Goal: Task Accomplishment & Management: Use online tool/utility

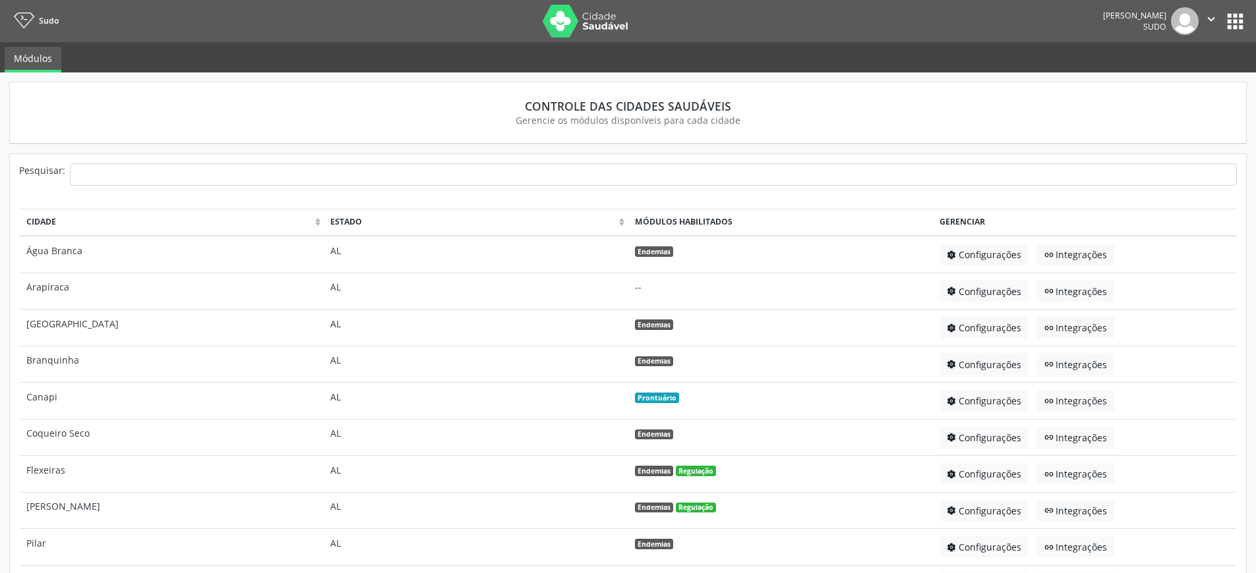
click at [1236, 26] on button "apps" at bounding box center [1234, 21] width 23 height 23
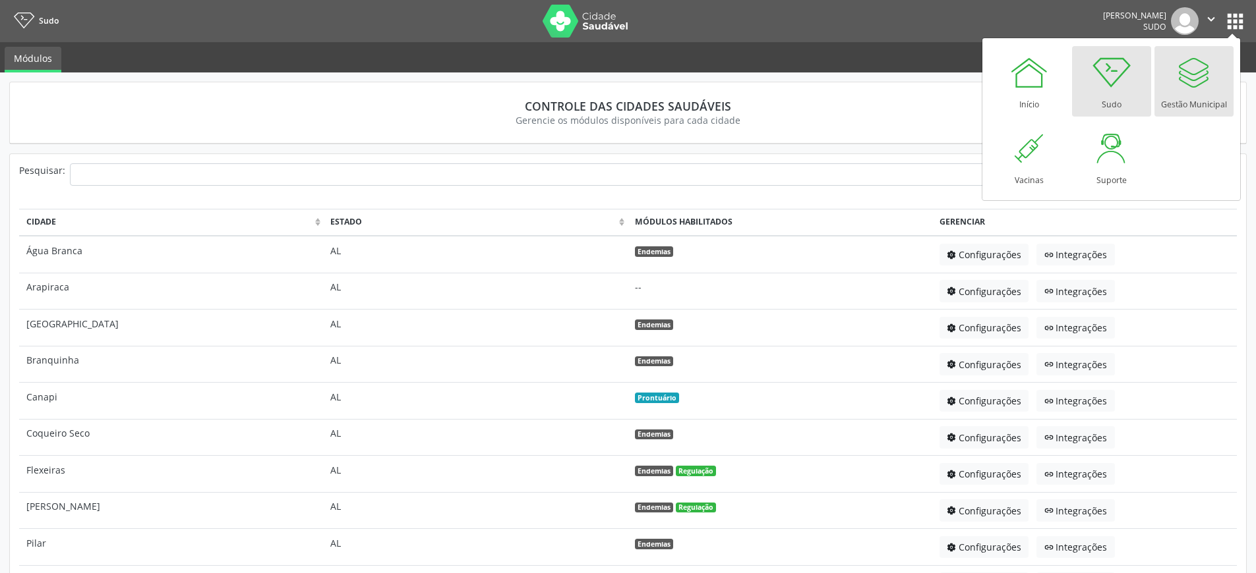
click at [1202, 72] on div at bounding box center [1194, 73] width 40 height 40
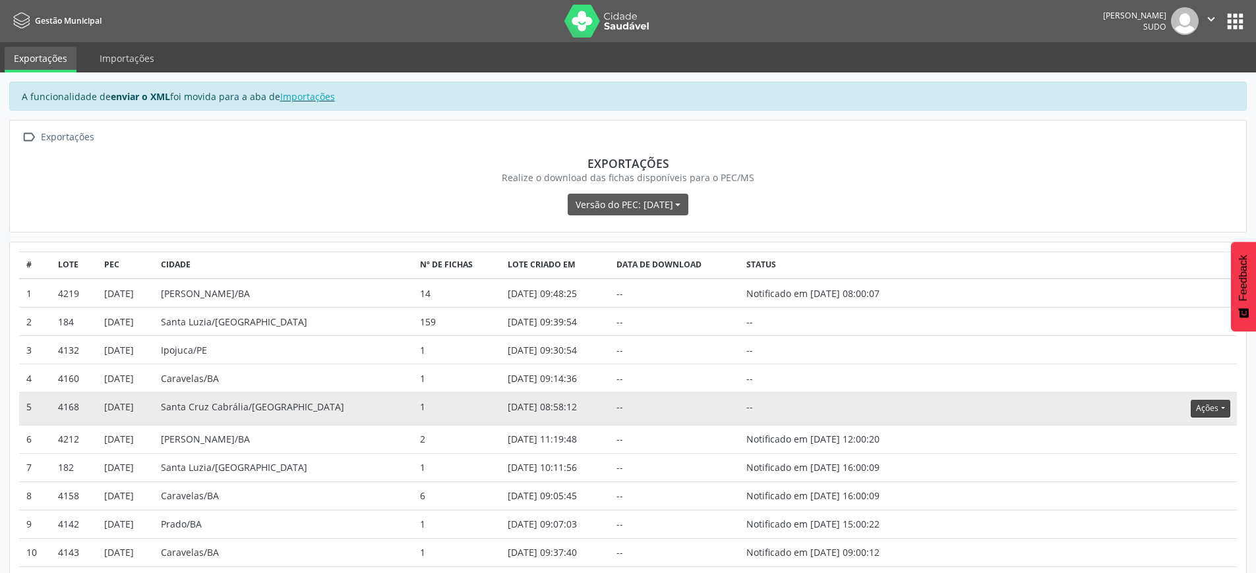
click at [1203, 402] on button "Ações" at bounding box center [1209, 409] width 39 height 18
click at [1157, 492] on link "Atualizar" at bounding box center [1183, 490] width 91 height 18
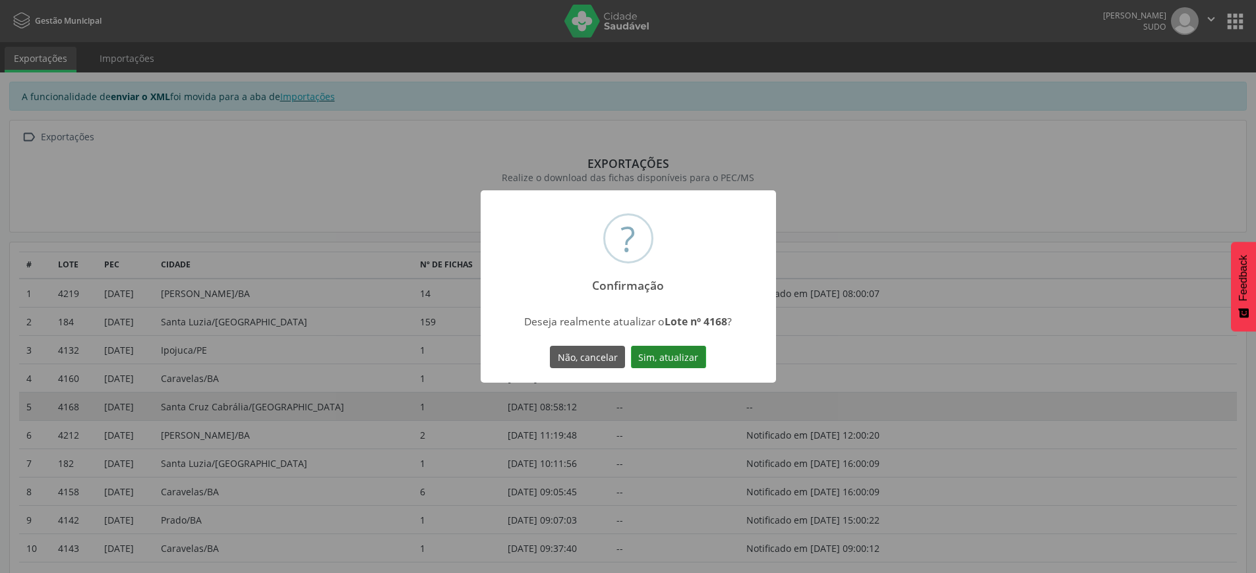
click at [671, 361] on button "Sim, atualizar" at bounding box center [668, 357] width 75 height 22
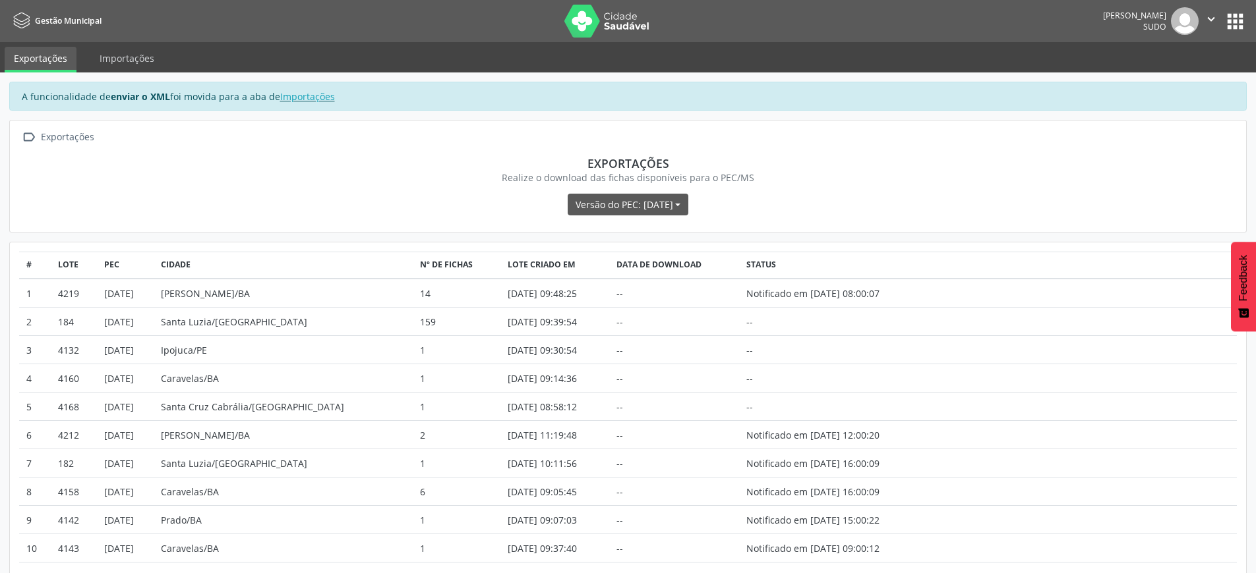
click at [1216, 16] on icon "" at bounding box center [1211, 19] width 15 height 15
click at [1167, 81] on link "Sair" at bounding box center [1177, 80] width 91 height 18
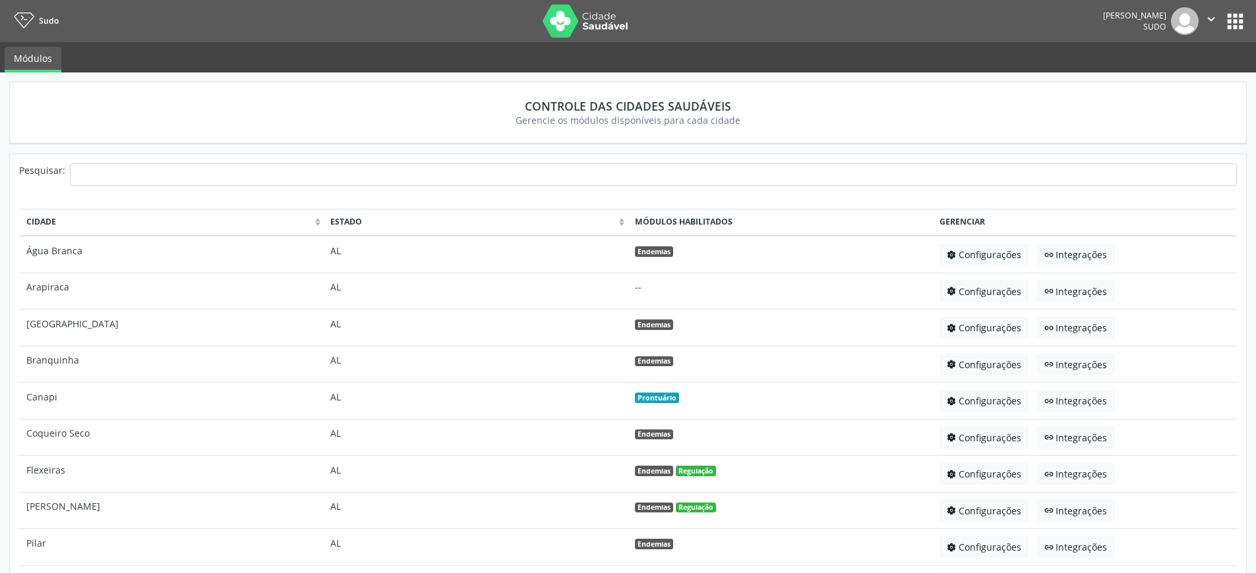
click at [1234, 15] on button "apps" at bounding box center [1234, 21] width 23 height 23
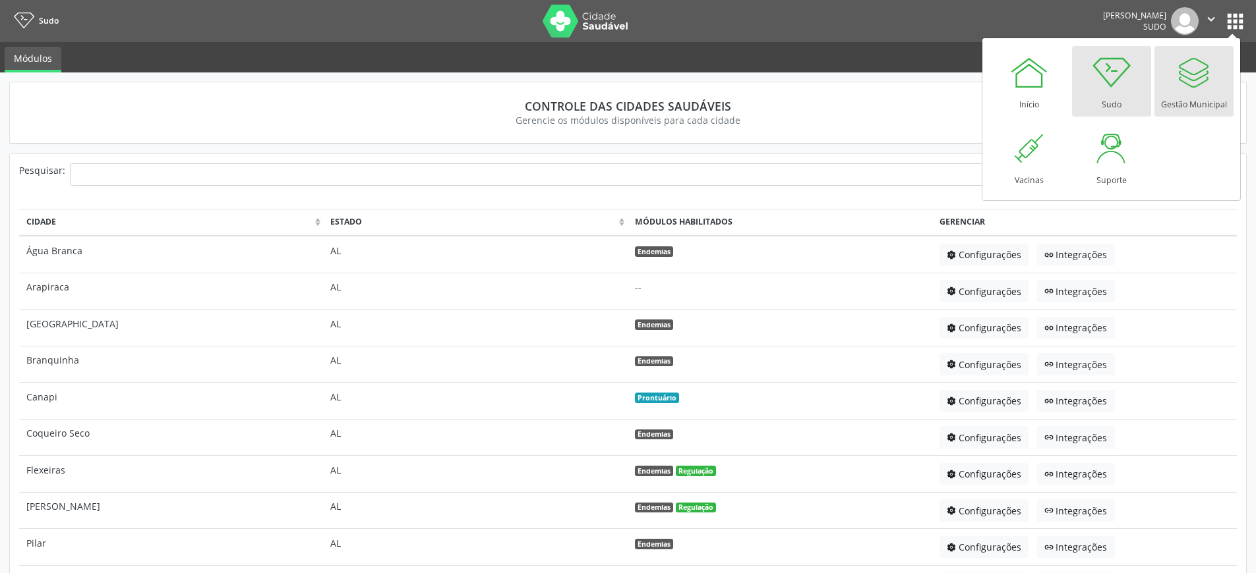
click at [1190, 78] on div at bounding box center [1194, 73] width 40 height 40
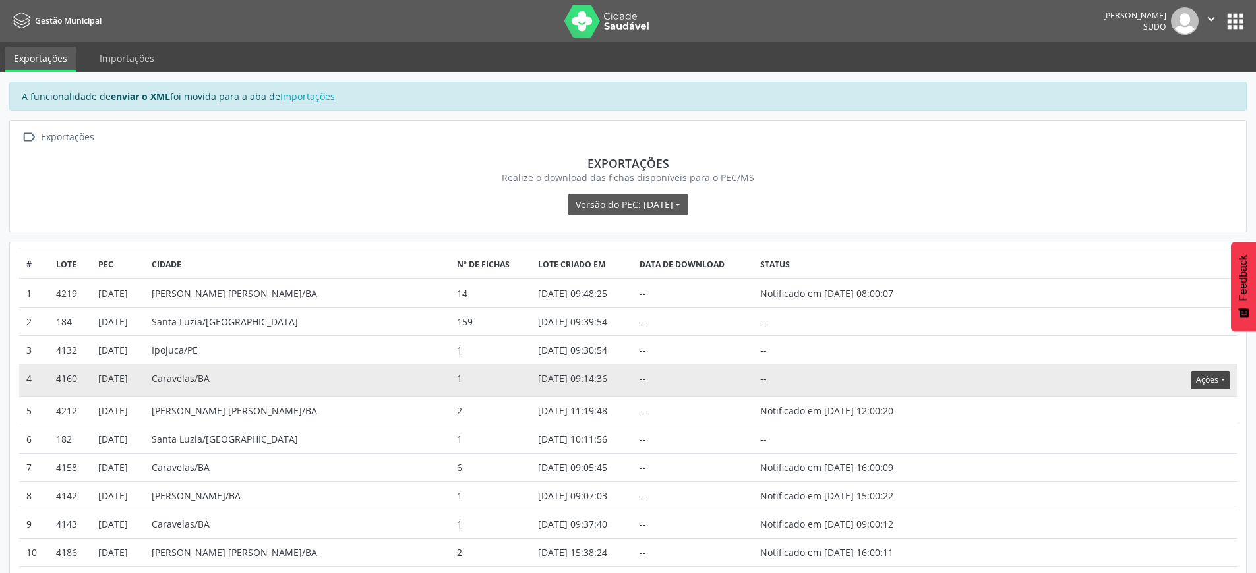
click at [1209, 380] on button "Ações" at bounding box center [1209, 381] width 39 height 18
click at [1171, 463] on link "Atualizar" at bounding box center [1183, 462] width 91 height 18
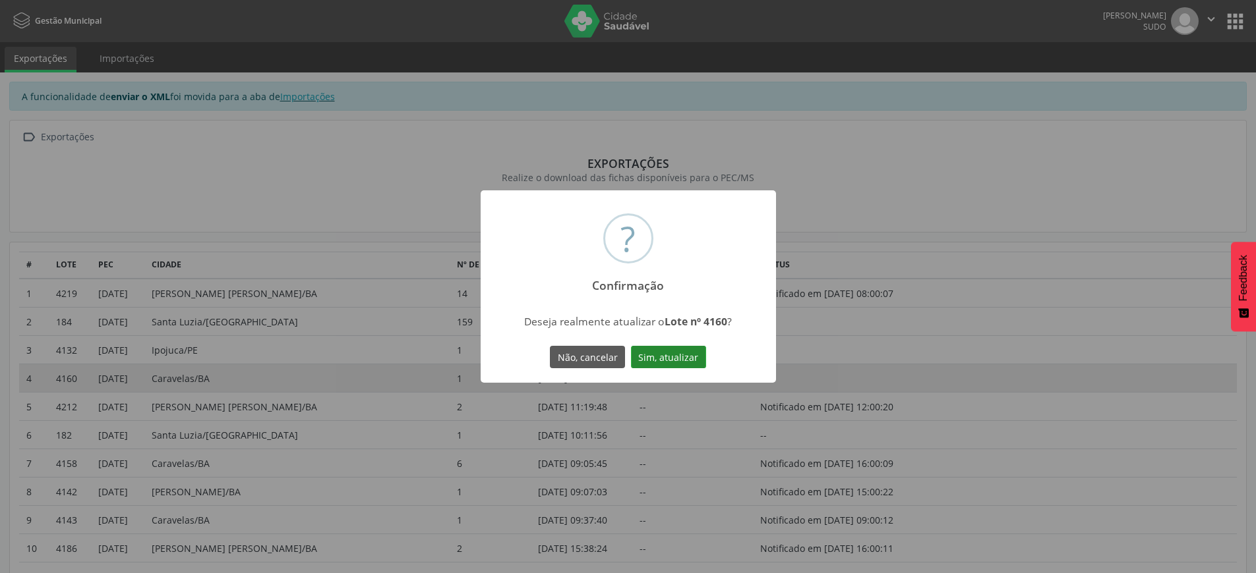
click at [683, 354] on button "Sim, atualizar" at bounding box center [668, 357] width 75 height 22
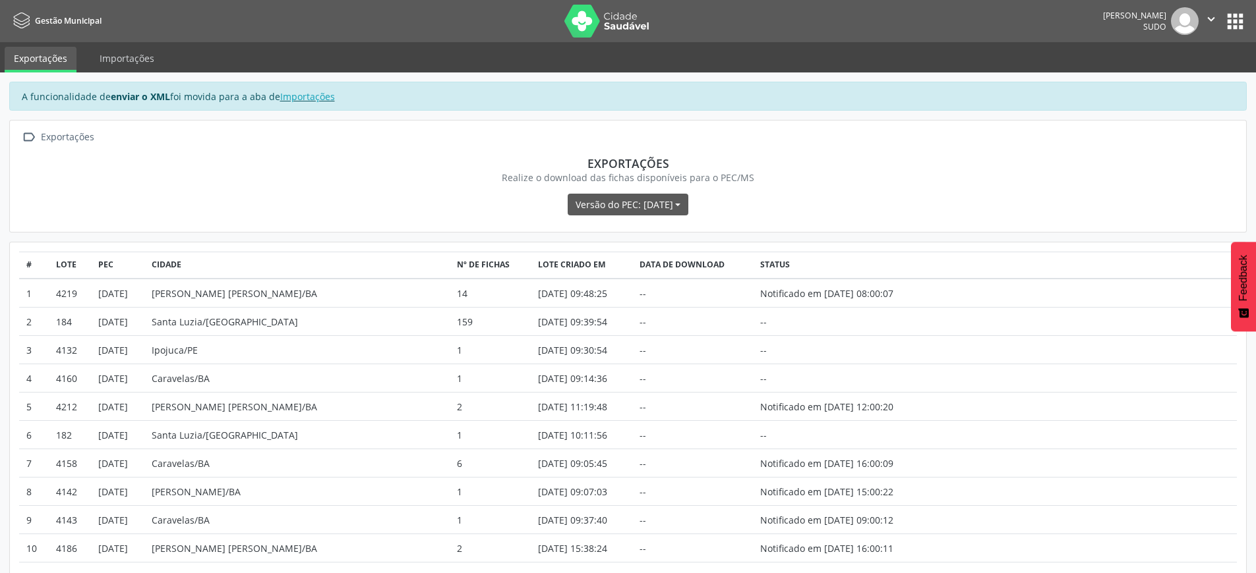
click at [1210, 15] on icon "" at bounding box center [1211, 19] width 15 height 15
click at [1151, 79] on link "Sair" at bounding box center [1177, 80] width 91 height 18
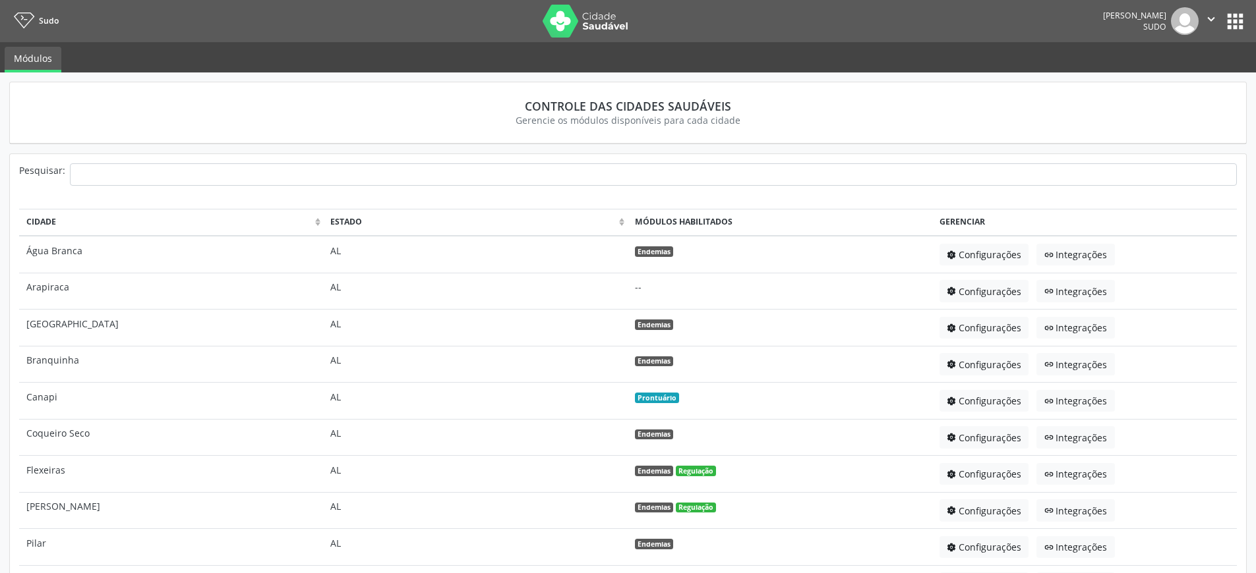
click at [1236, 21] on button "apps" at bounding box center [1234, 21] width 23 height 23
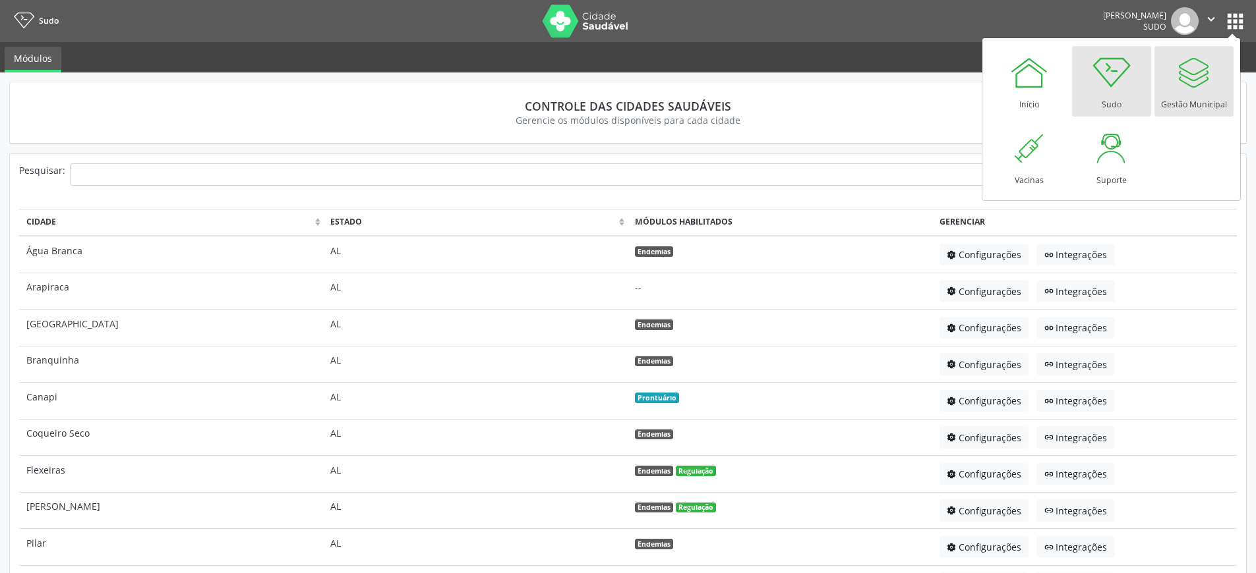
click at [1205, 91] on div at bounding box center [1194, 73] width 40 height 40
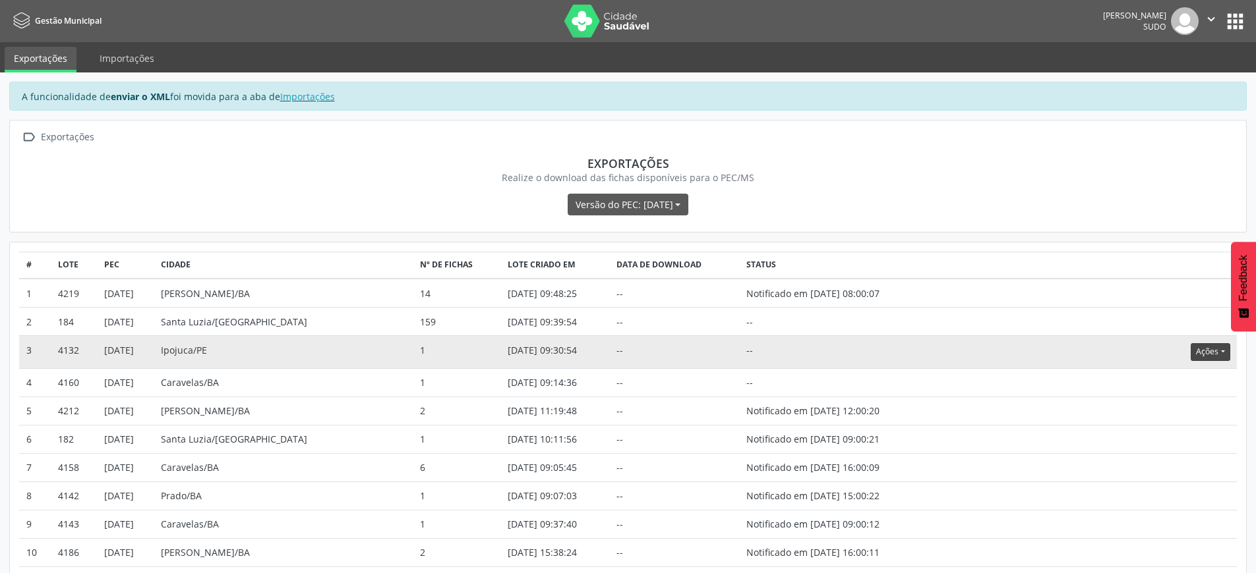
click at [1223, 351] on button "Ações" at bounding box center [1209, 352] width 39 height 18
click at [1184, 437] on link "Atualizar" at bounding box center [1183, 433] width 91 height 18
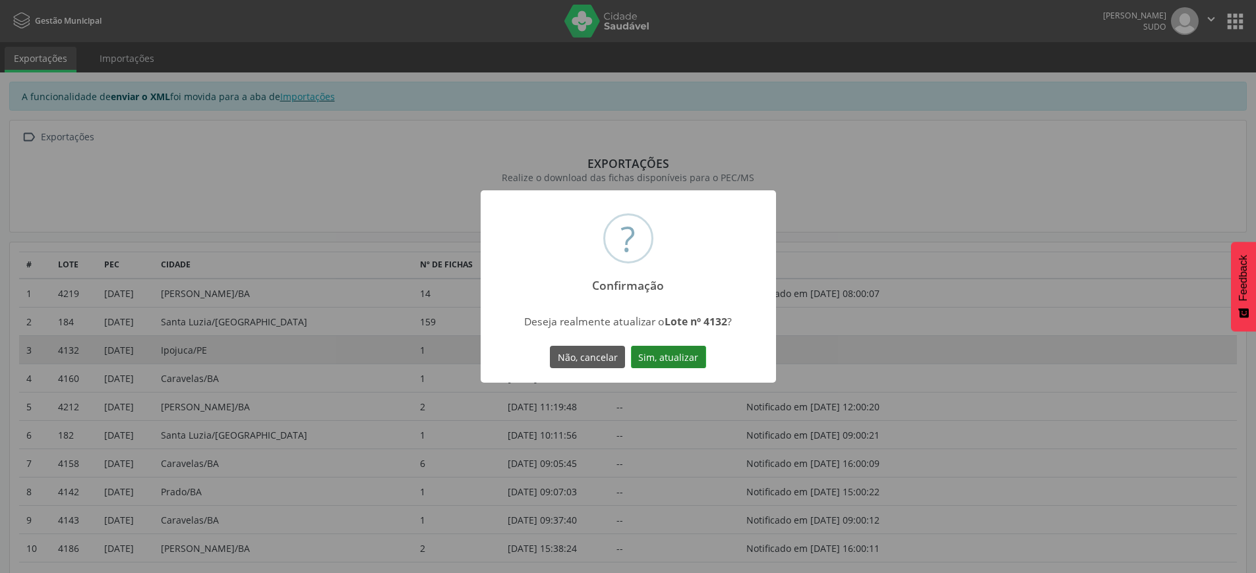
click at [680, 362] on button "Sim, atualizar" at bounding box center [668, 357] width 75 height 22
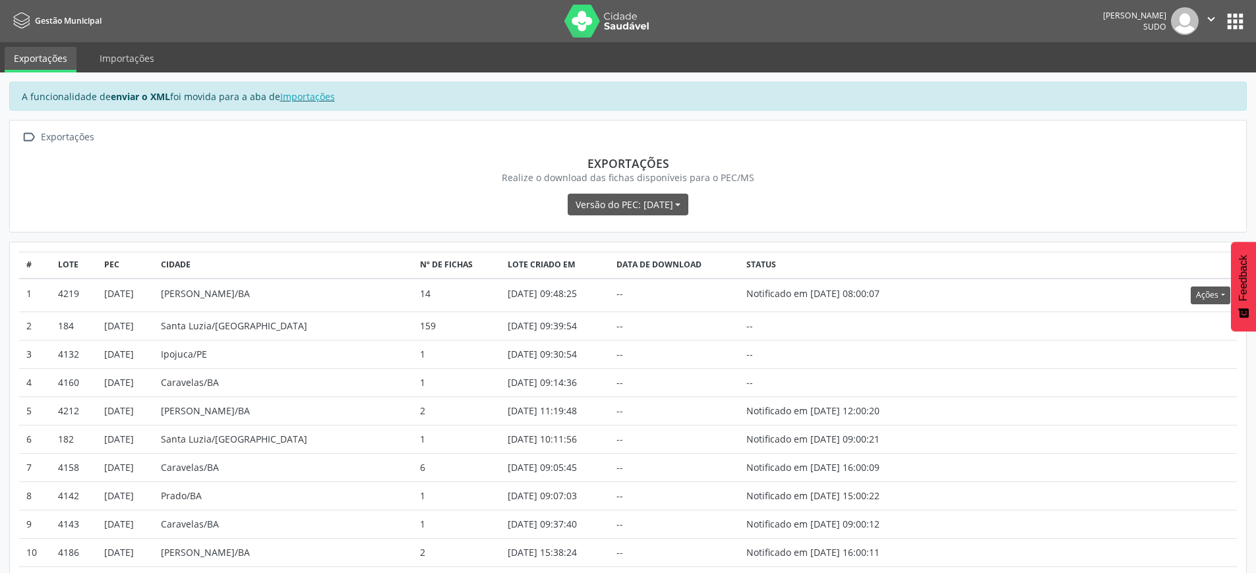
click at [1217, 13] on icon "" at bounding box center [1211, 19] width 15 height 15
click at [1159, 81] on link "Sair" at bounding box center [1177, 80] width 91 height 18
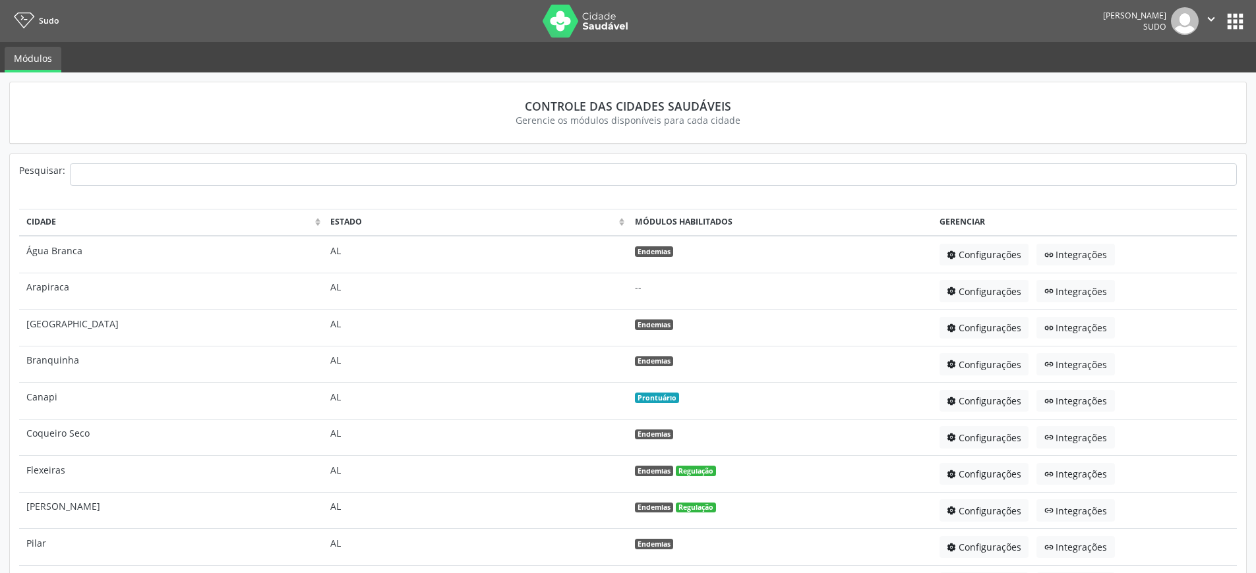
click at [1233, 25] on button "apps" at bounding box center [1234, 21] width 23 height 23
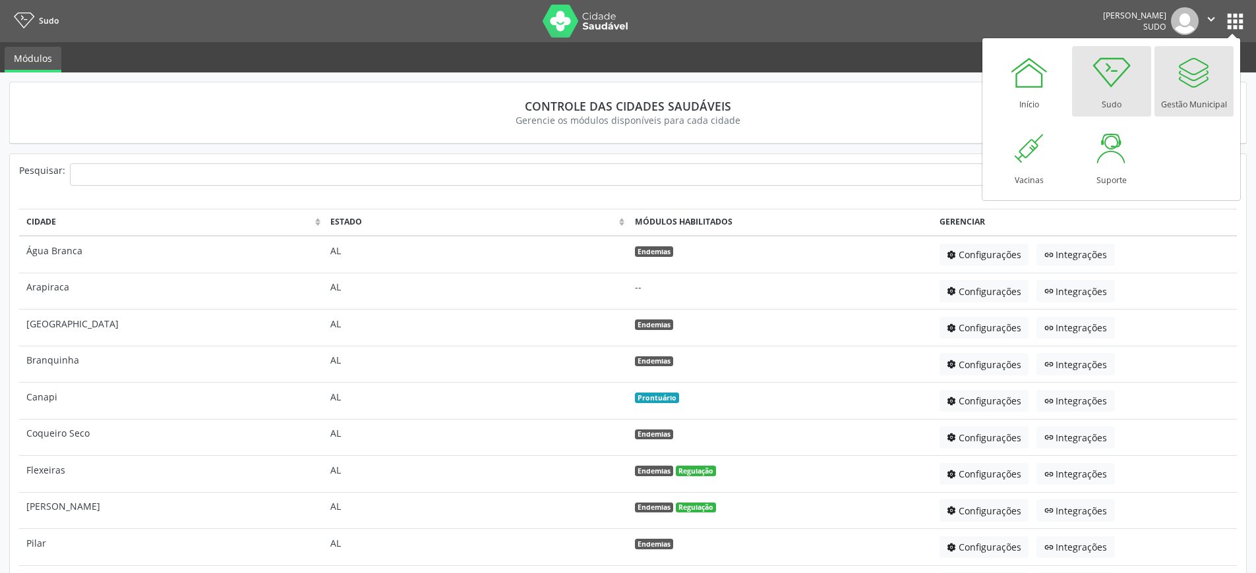
click at [1217, 71] on link "Gestão Municipal" at bounding box center [1193, 81] width 79 height 71
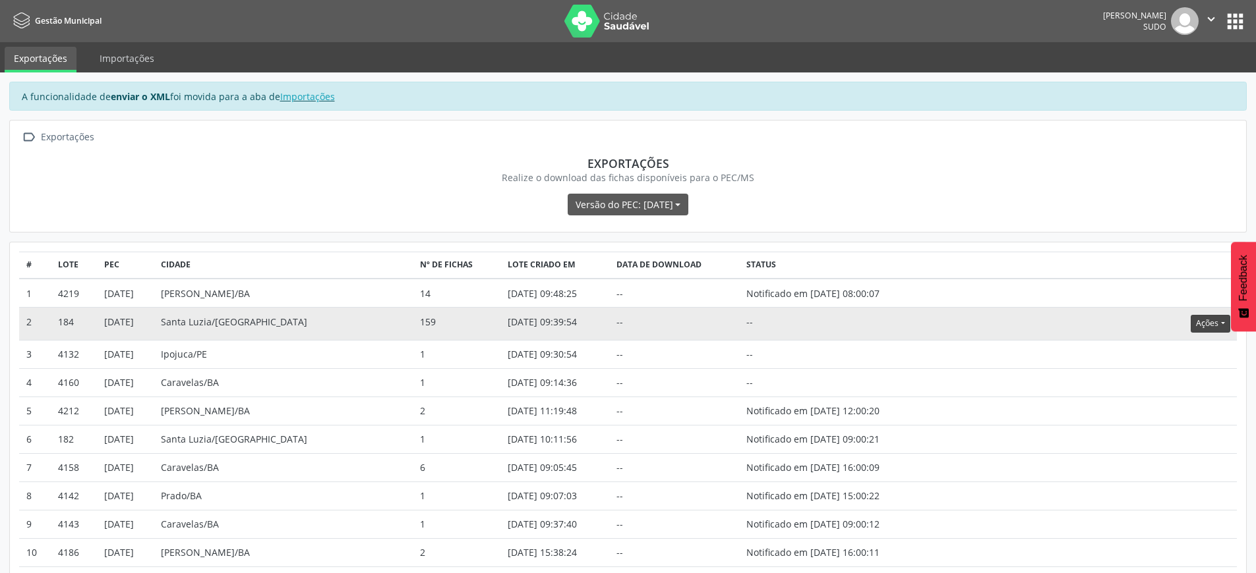
click at [1201, 324] on button "Ações" at bounding box center [1209, 324] width 39 height 18
click at [1163, 409] on link "Atualizar" at bounding box center [1183, 405] width 91 height 18
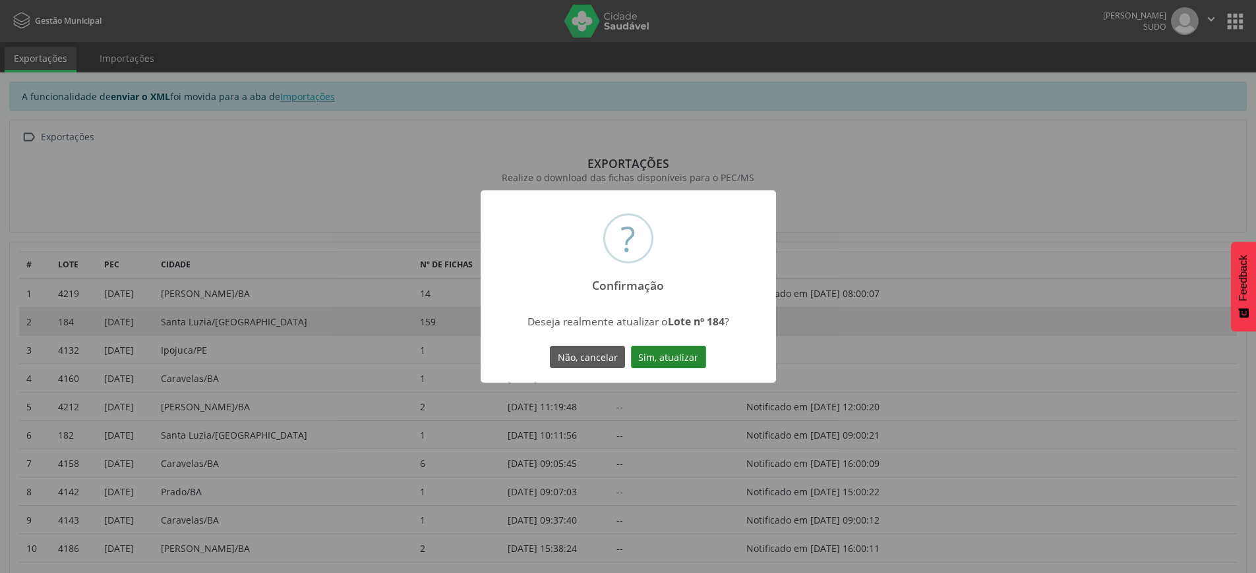
click at [674, 358] on button "Sim, atualizar" at bounding box center [668, 357] width 75 height 22
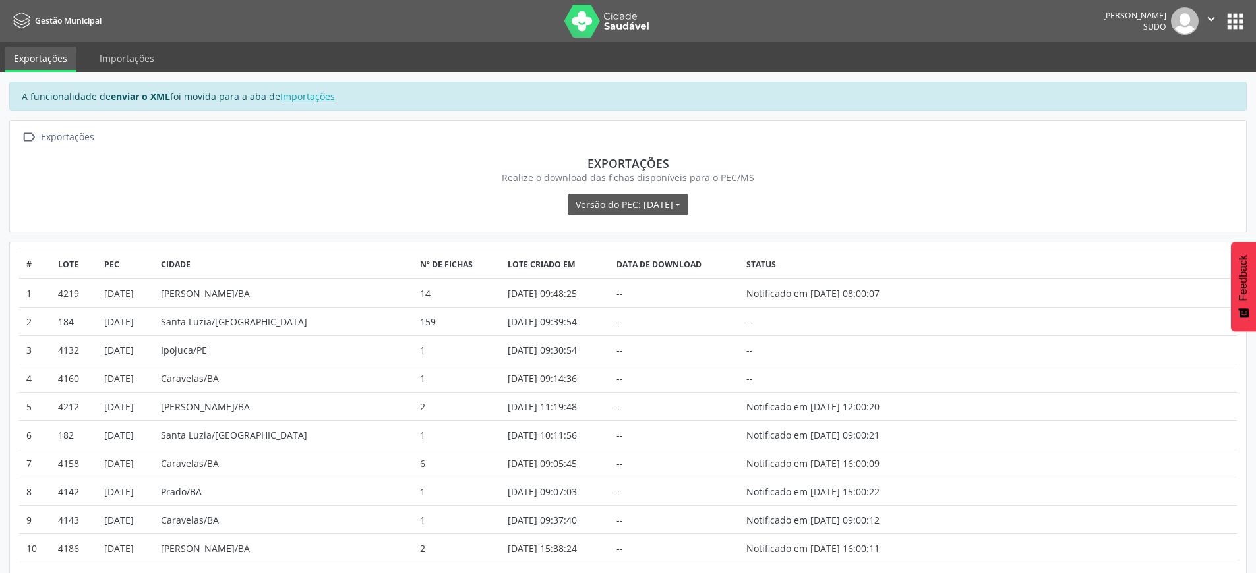
click at [1211, 16] on icon "" at bounding box center [1211, 19] width 15 height 15
click at [1184, 78] on link "Sair" at bounding box center [1177, 80] width 91 height 18
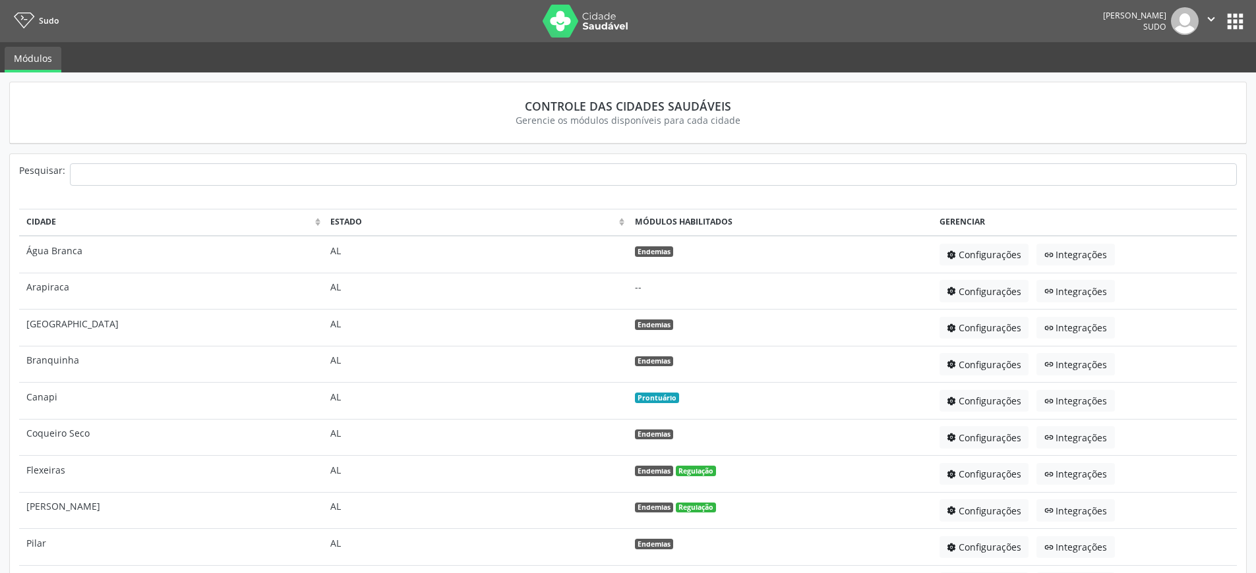
click at [1239, 22] on button "apps" at bounding box center [1234, 21] width 23 height 23
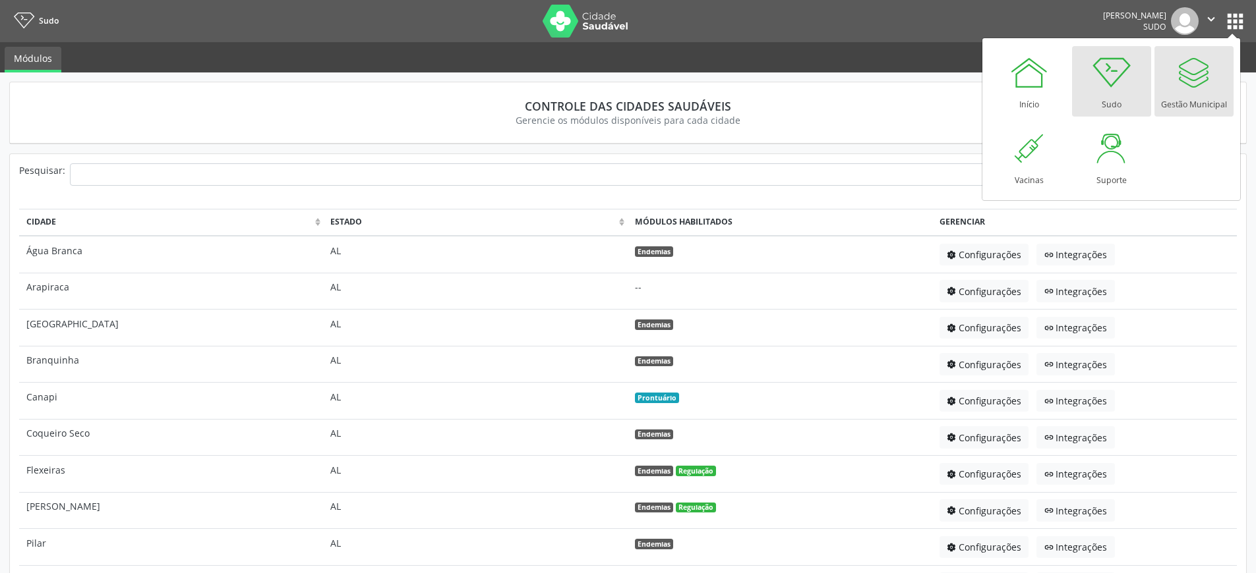
click at [1202, 93] on div "Gestão Municipal" at bounding box center [1194, 101] width 66 height 18
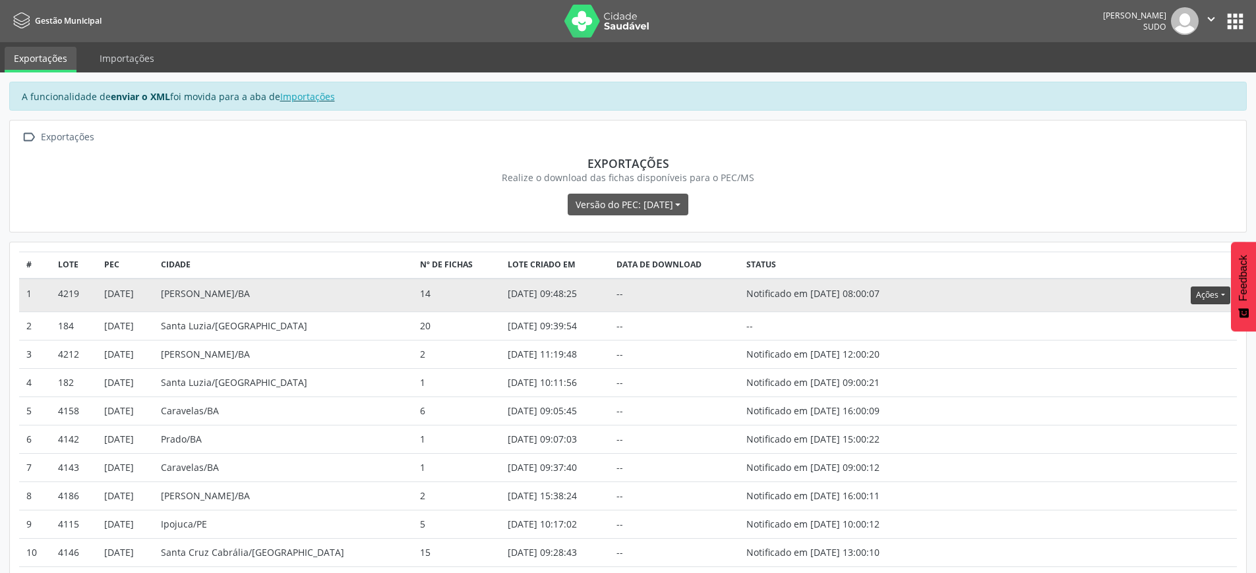
click at [1205, 301] on button "Ações" at bounding box center [1209, 296] width 39 height 18
click at [1171, 381] on link "Atualizar" at bounding box center [1183, 377] width 91 height 18
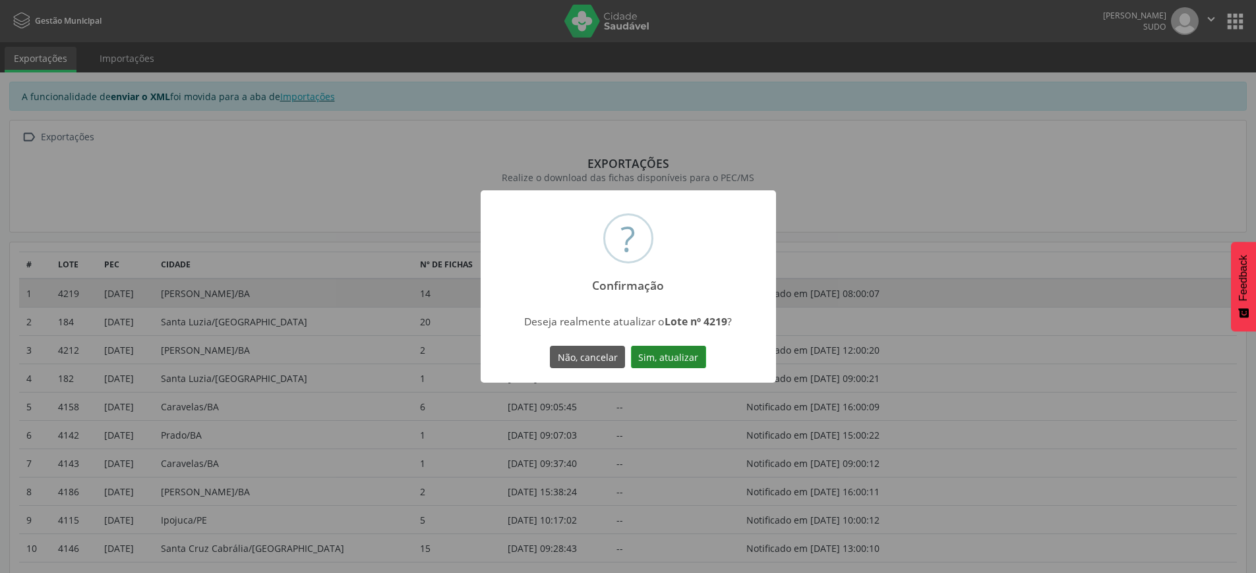
click at [697, 360] on button "Sim, atualizar" at bounding box center [668, 357] width 75 height 22
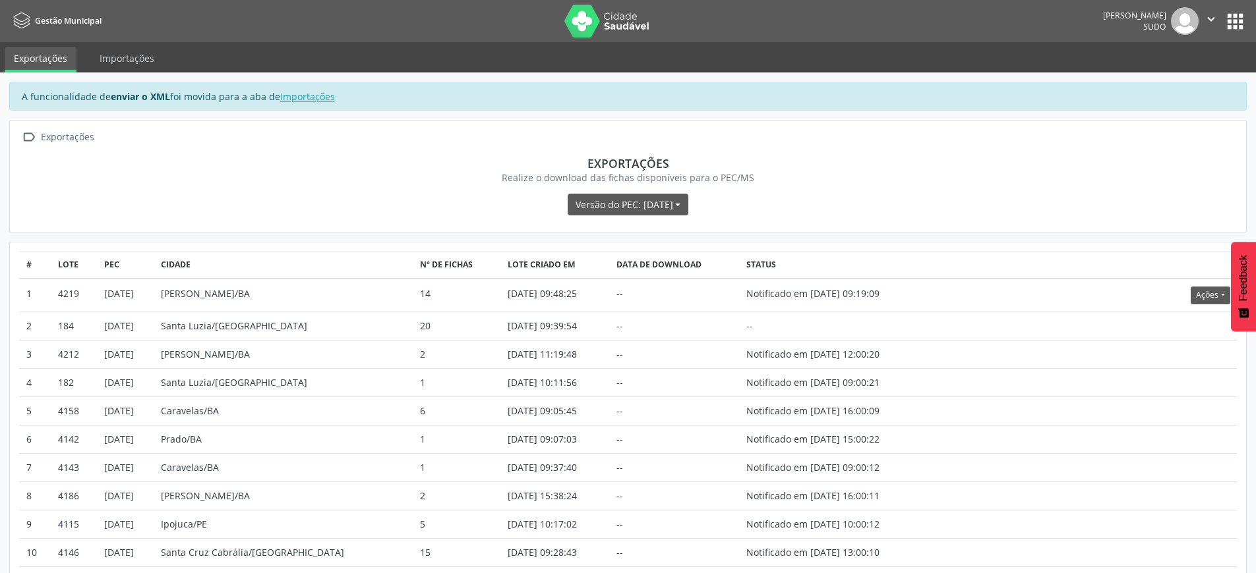
click at [1210, 21] on icon "" at bounding box center [1211, 19] width 15 height 15
click at [1178, 80] on link "Sair" at bounding box center [1177, 80] width 91 height 18
